Goal: Task Accomplishment & Management: Complete application form

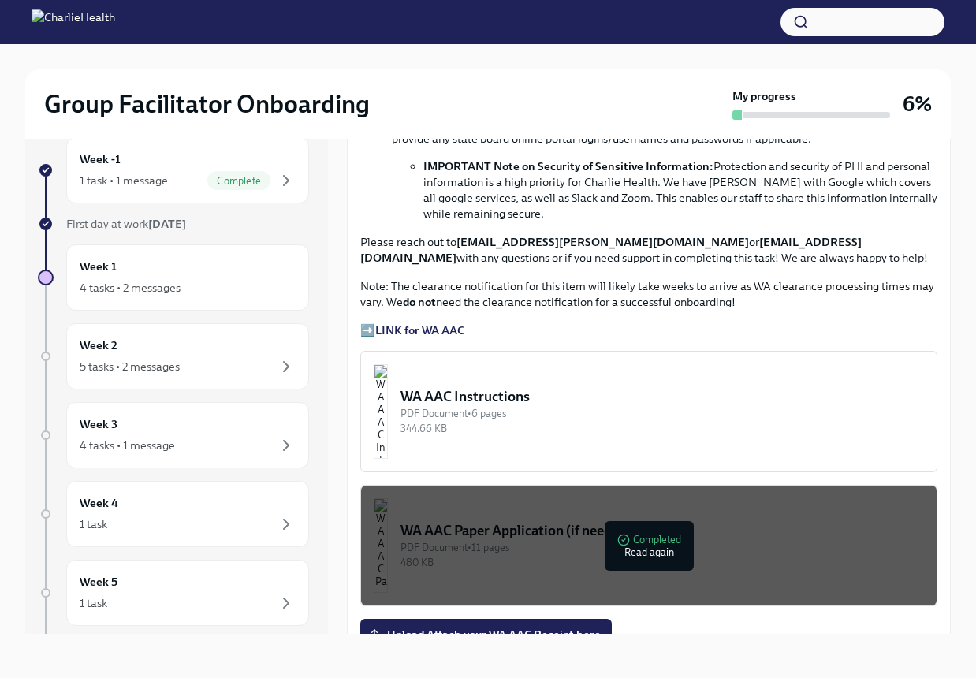
scroll to position [1577, 0]
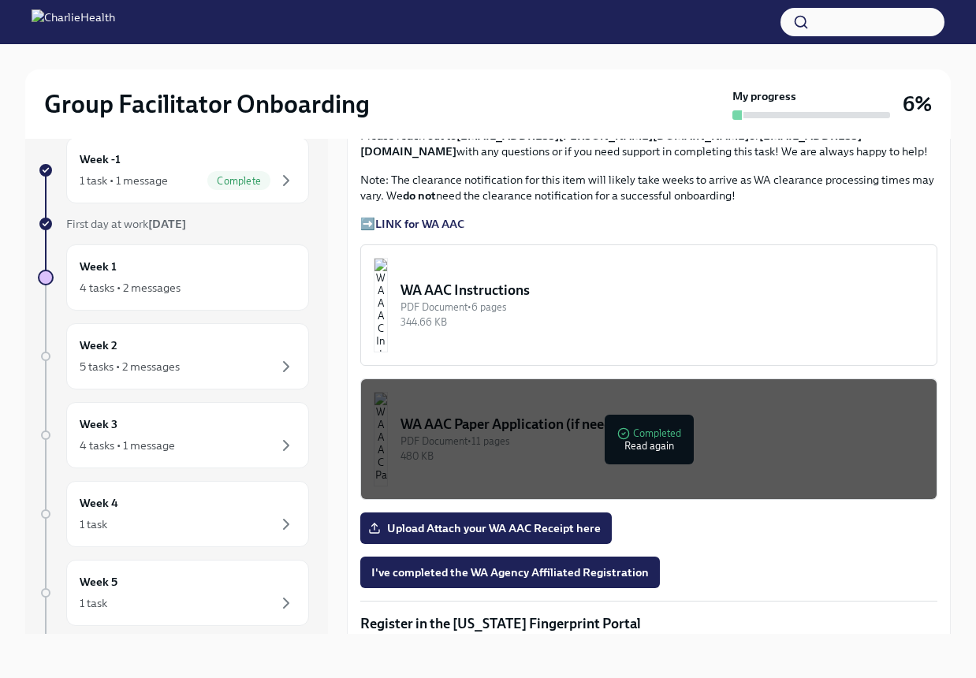
click at [415, 231] on strong "LINK for WA AAC" at bounding box center [419, 224] width 89 height 14
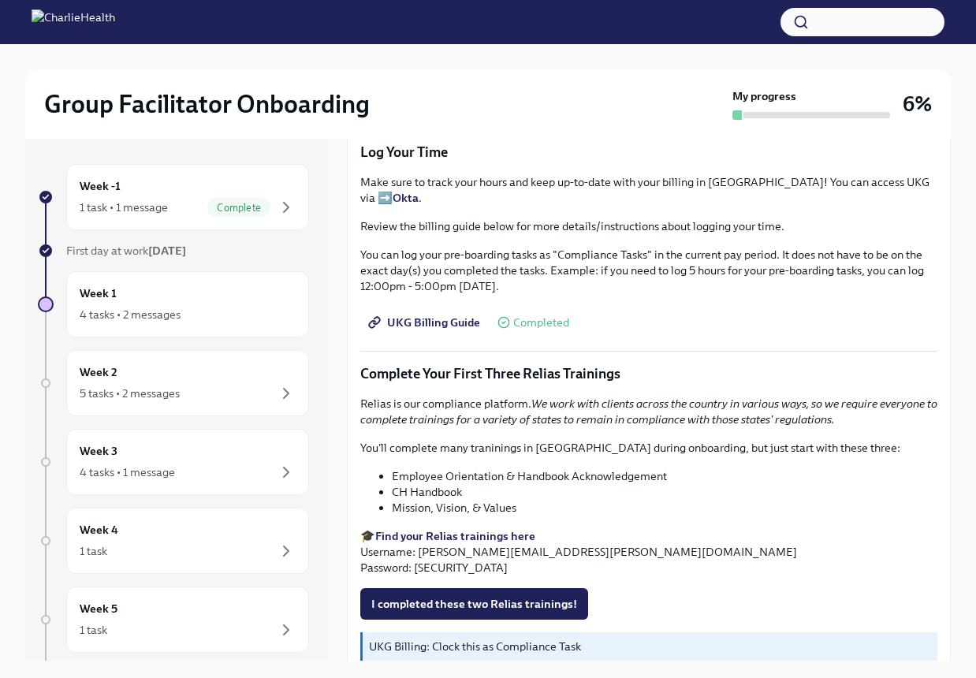
scroll to position [1656, 0]
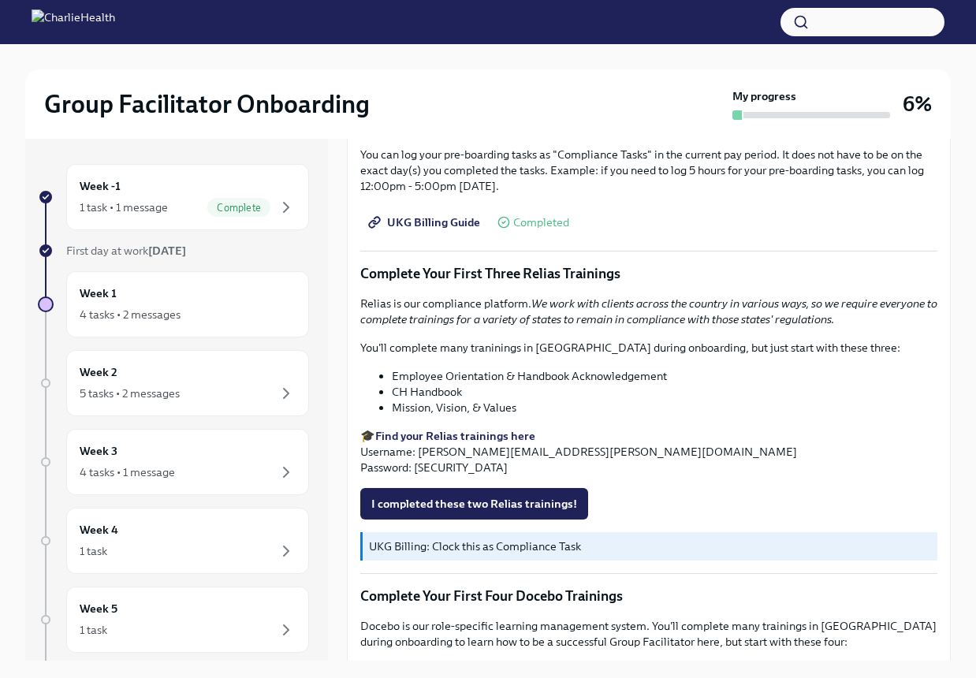
click at [453, 429] on strong "Find your Relias trainings here" at bounding box center [455, 436] width 160 height 14
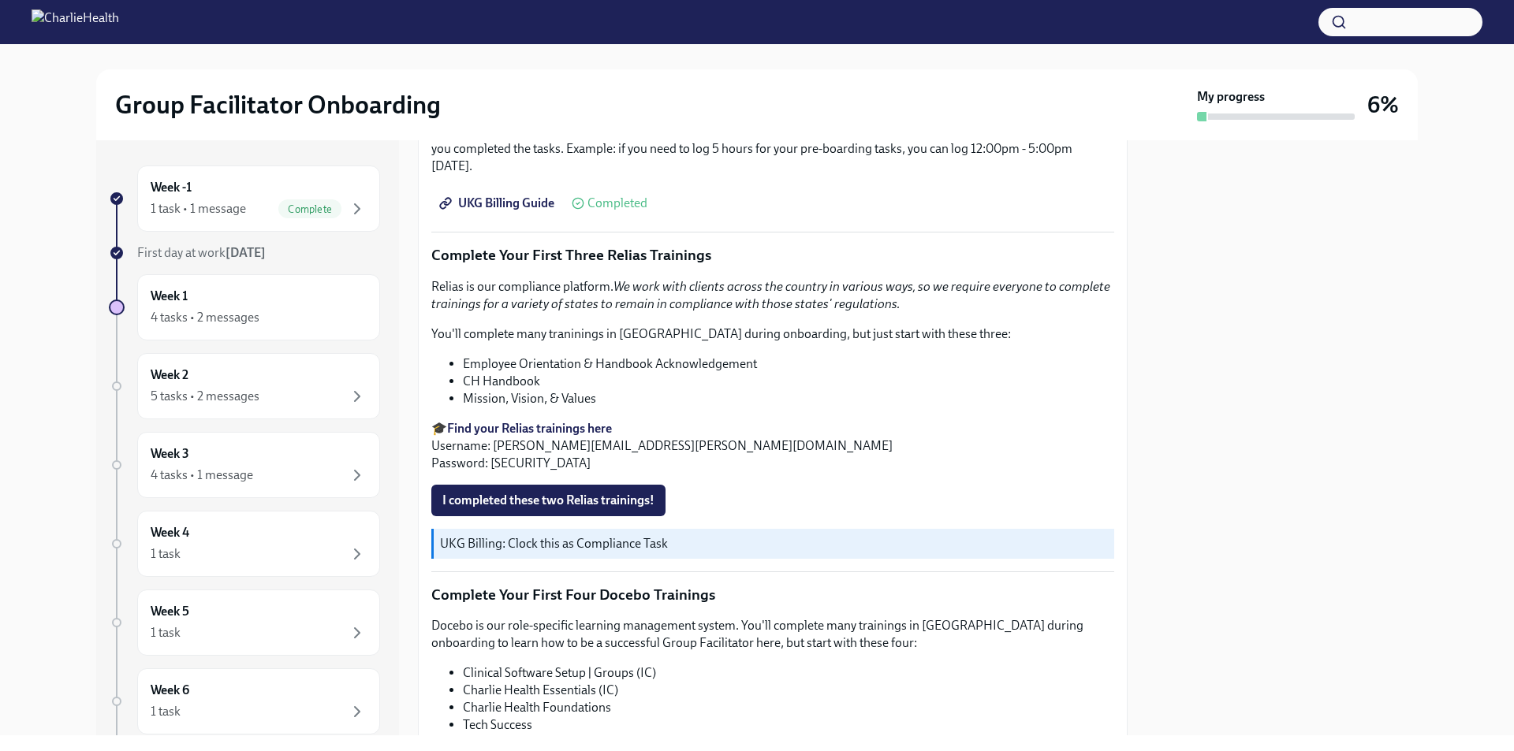
scroll to position [1770, 0]
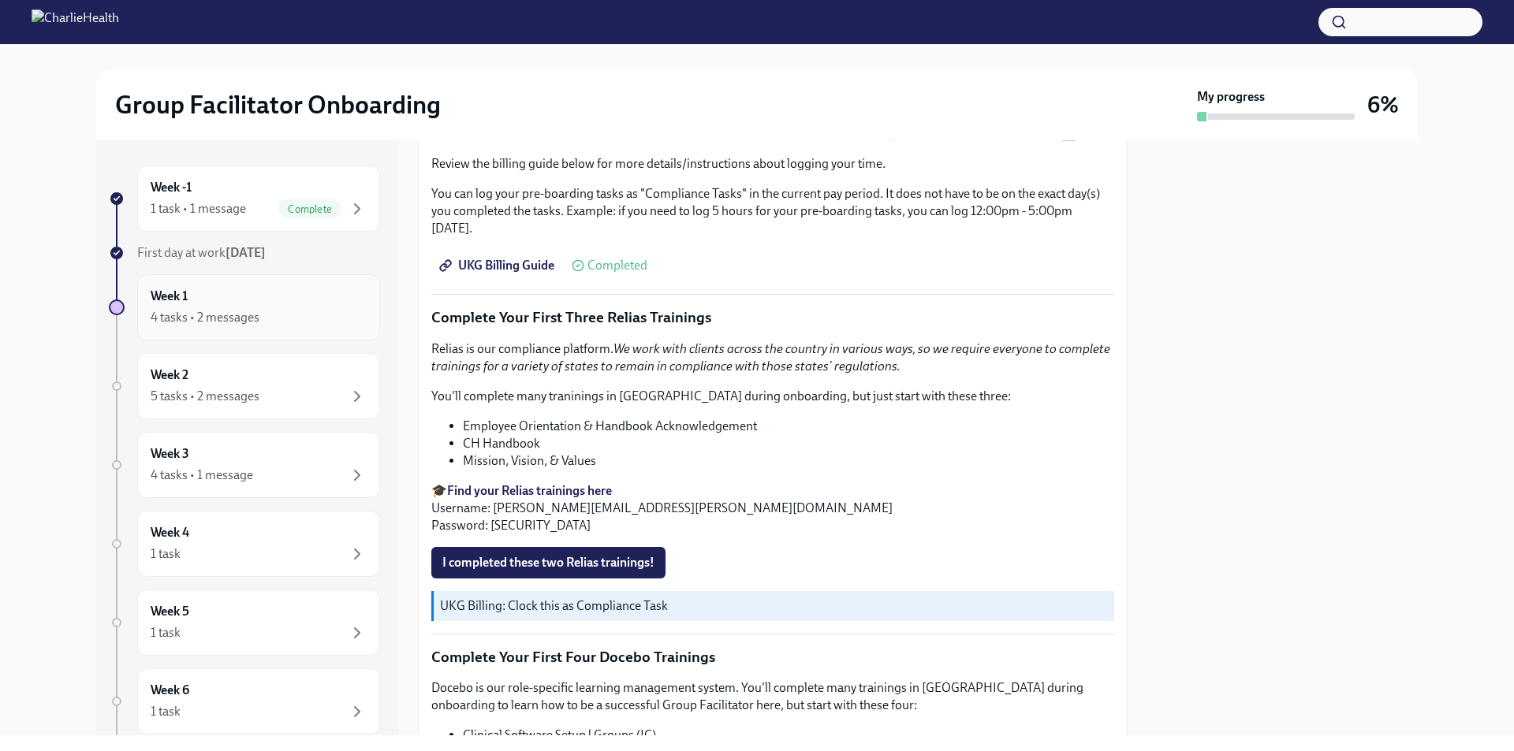
click at [338, 307] on div "Week 1 4 tasks • 2 messages" at bounding box center [259, 307] width 216 height 39
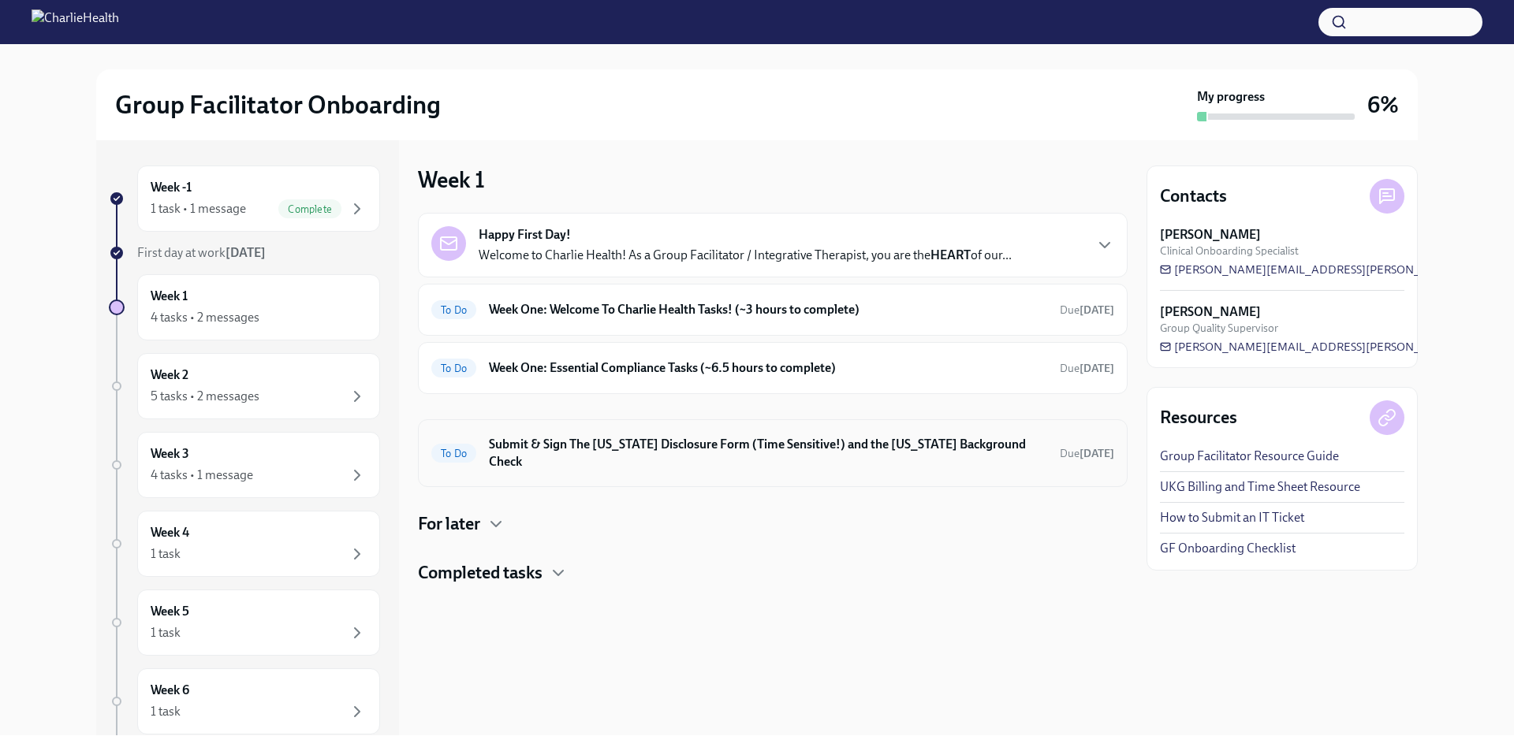
click at [648, 449] on h6 "Submit & Sign The [US_STATE] Disclosure Form (Time Sensitive!) and the [US_STAT…" at bounding box center [768, 453] width 558 height 35
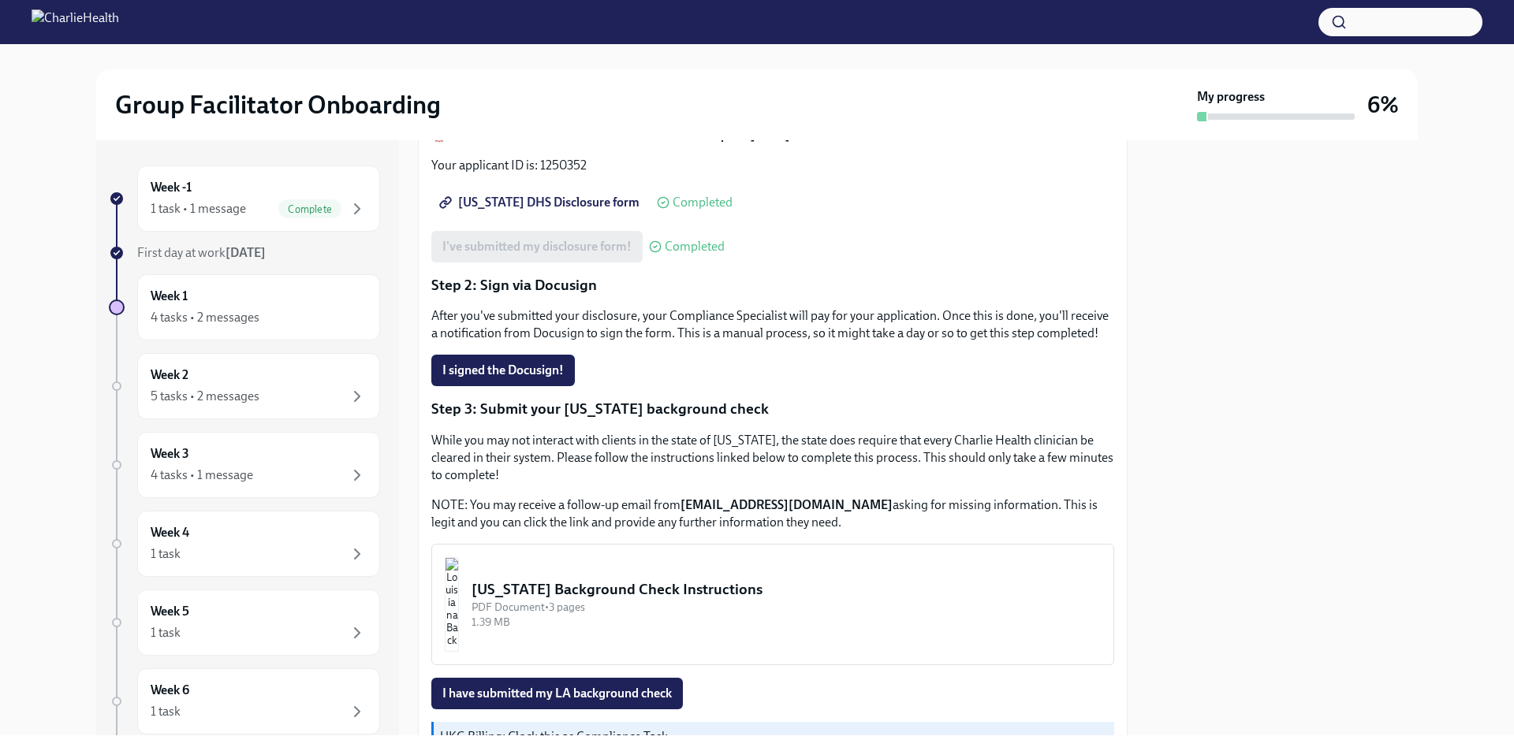
scroll to position [315, 0]
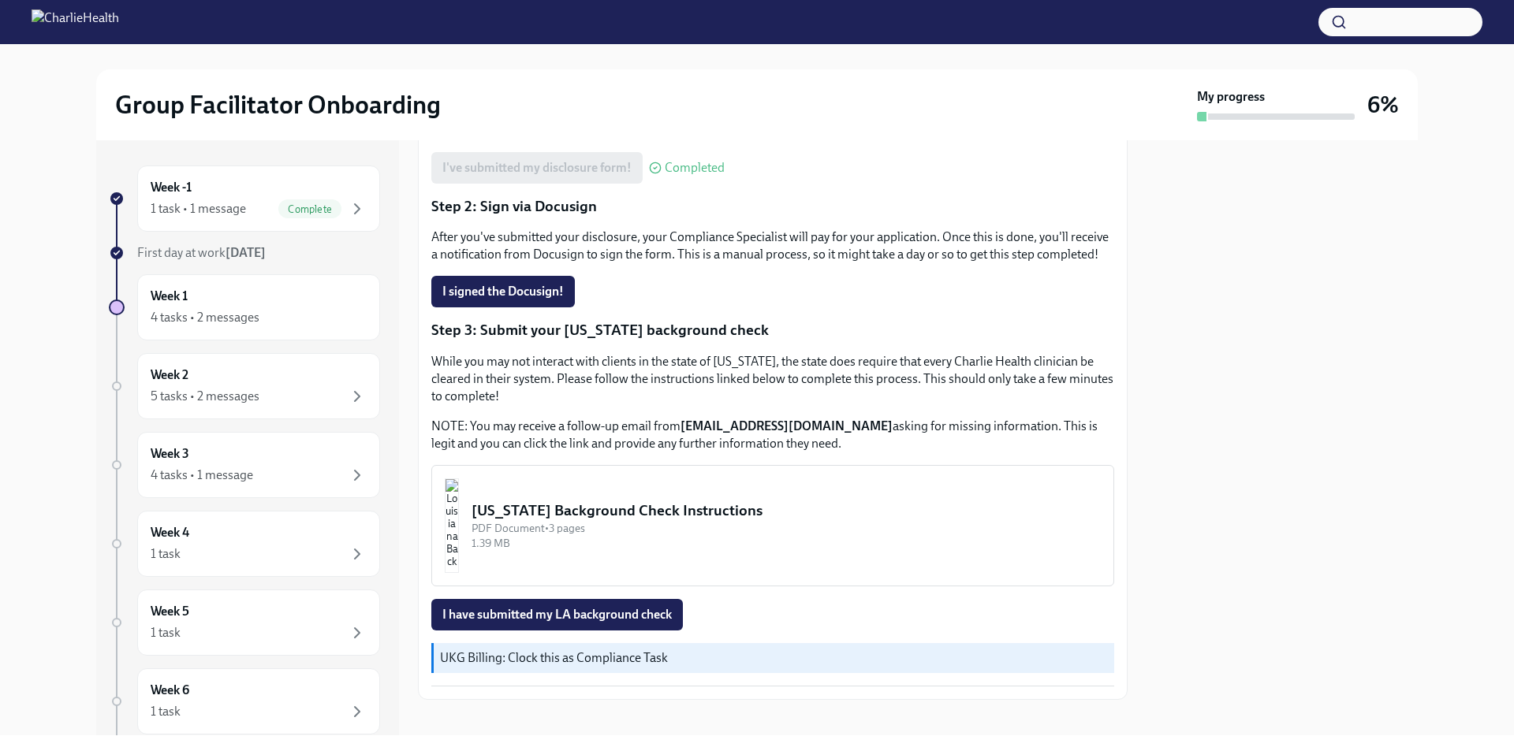
click at [572, 521] on div "Louisiana Background Check Instructions" at bounding box center [785, 511] width 629 height 20
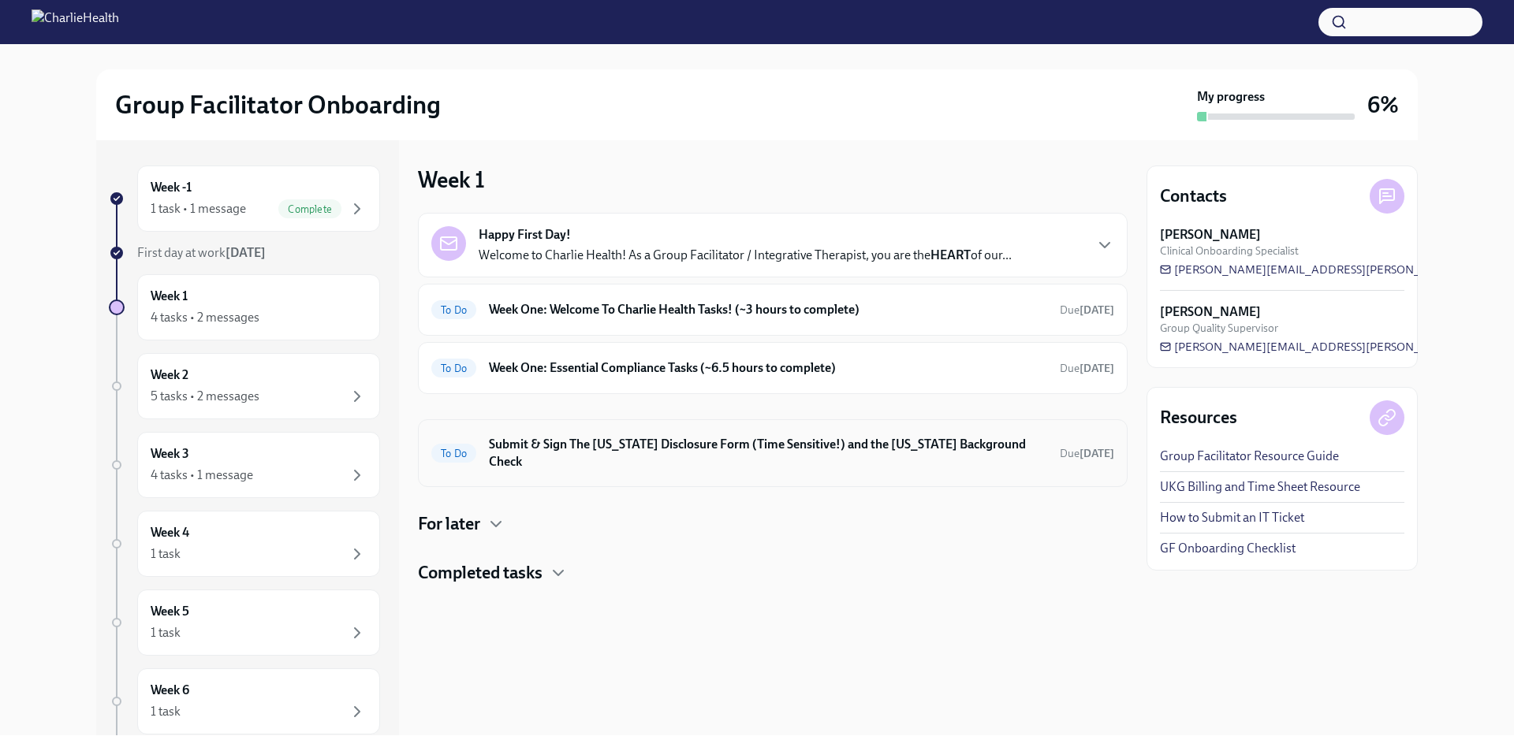
click at [608, 435] on div "To Do Submit & Sign The Utah Disclosure Form (Time Sensitive!) and the Louisian…" at bounding box center [772, 453] width 683 height 41
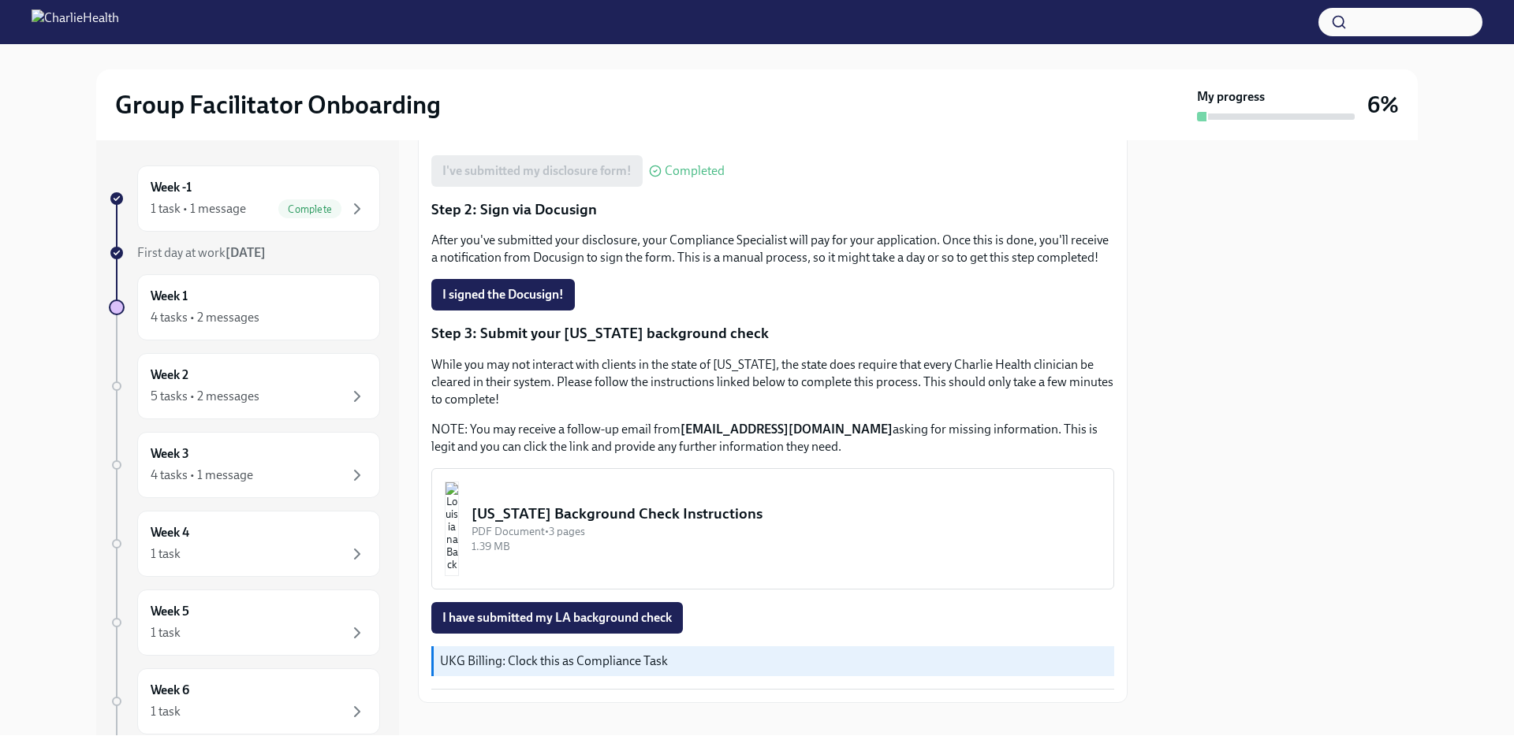
scroll to position [348, 0]
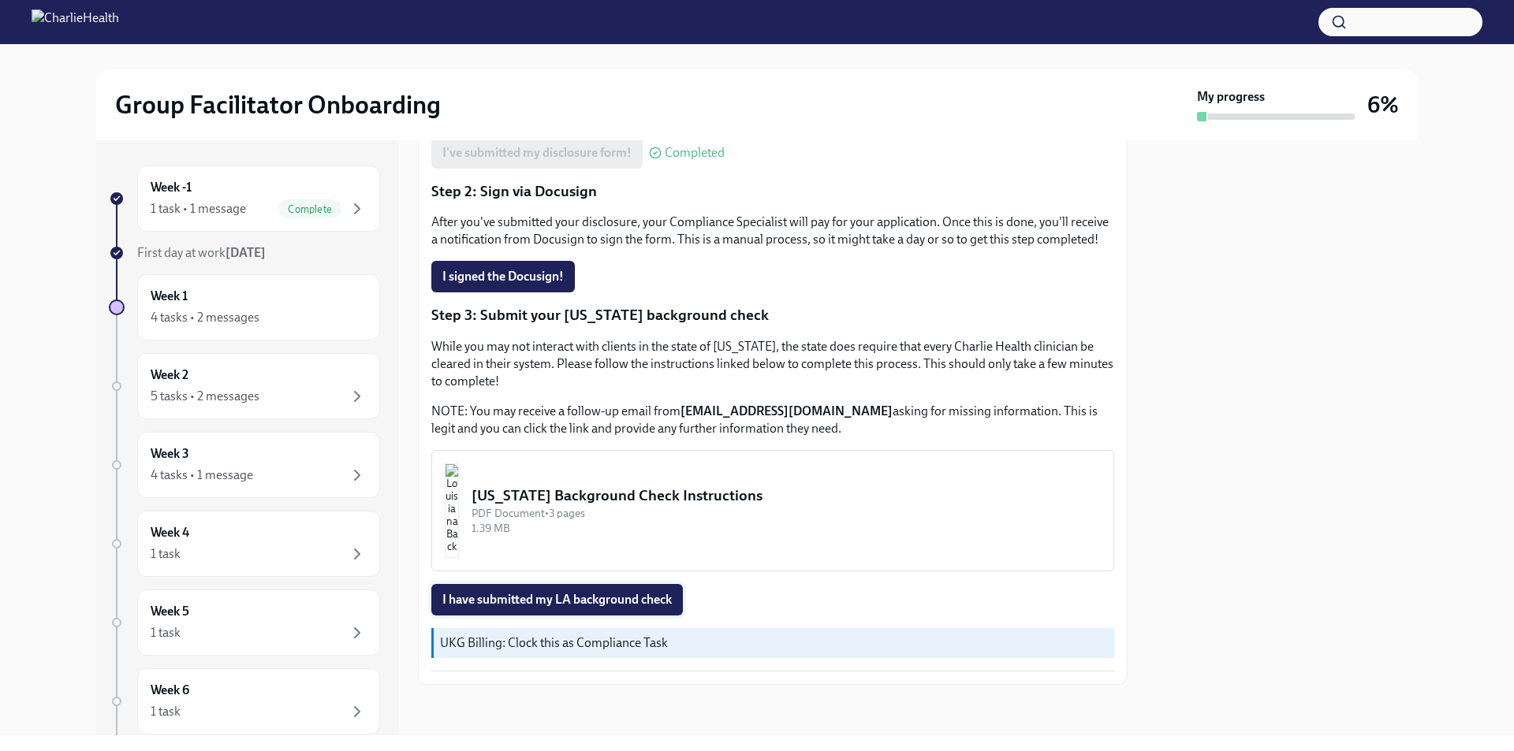
click at [522, 600] on span "I have submitted my LA background check" at bounding box center [556, 600] width 229 height 16
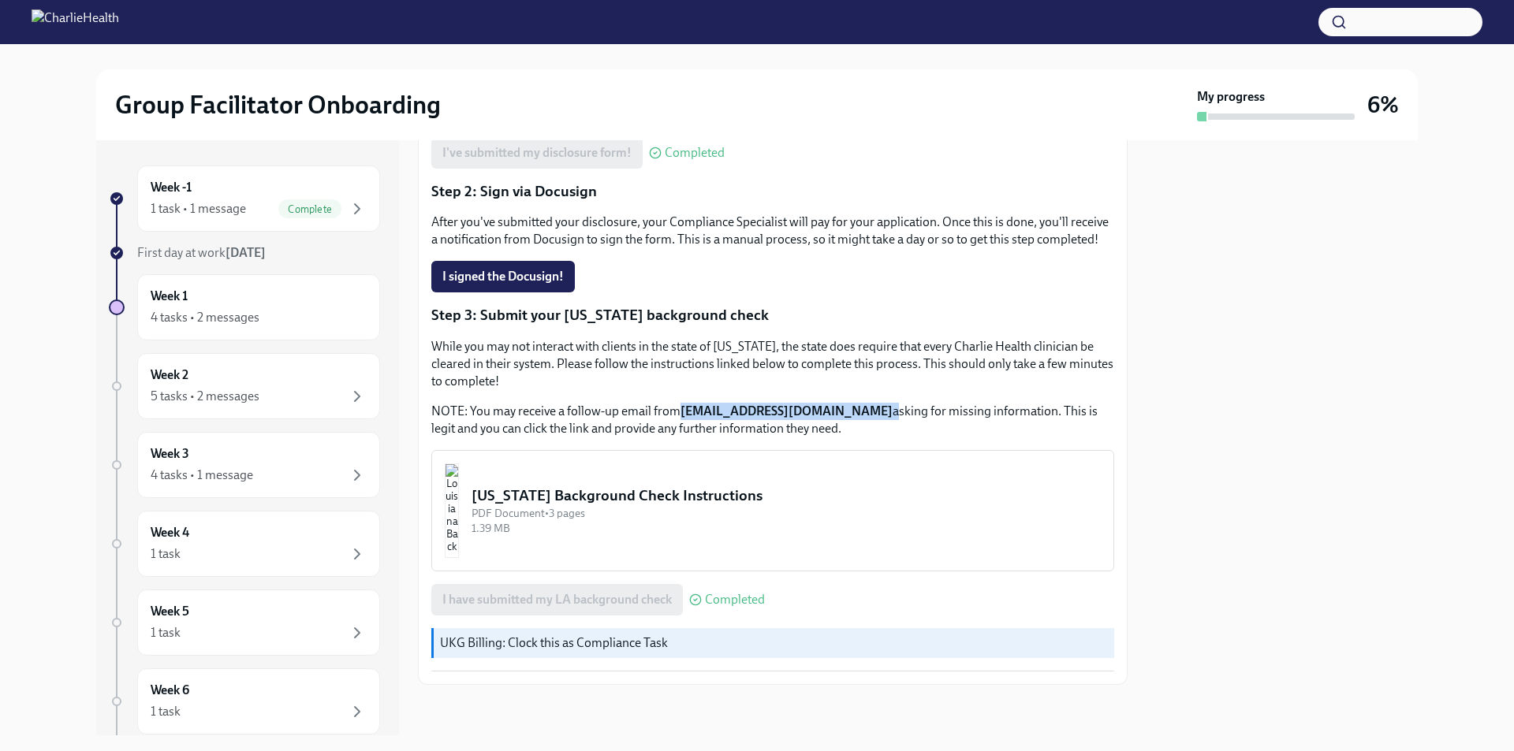
drag, startPoint x: 902, startPoint y: 413, endPoint x: 683, endPoint y: 414, distance: 219.2
click at [683, 414] on p "NOTE: You may receive a follow-up email from background@southernresearchinc.com…" at bounding box center [772, 420] width 683 height 35
copy p "background@southernresearchinc.com"
